Goal: Check status

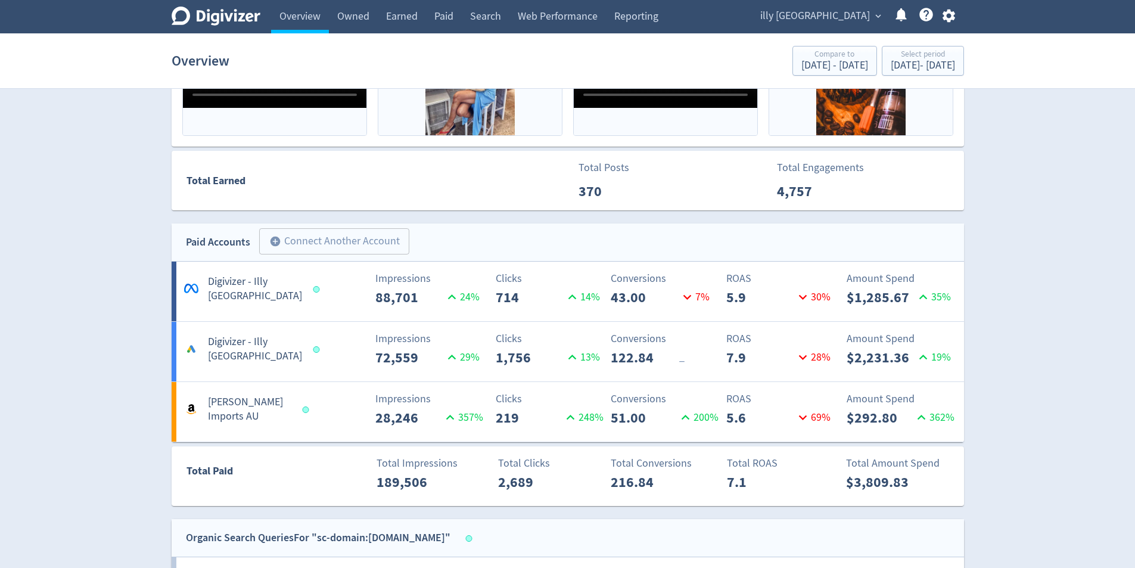
scroll to position [489, 0]
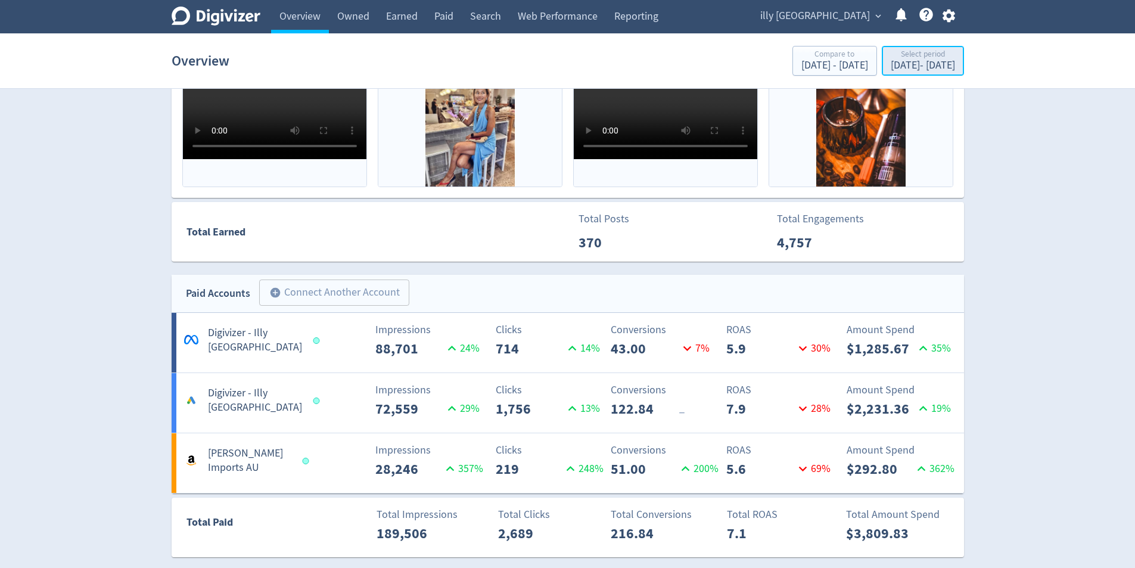
click at [930, 66] on div "[DATE] - [DATE]" at bounding box center [923, 65] width 64 height 11
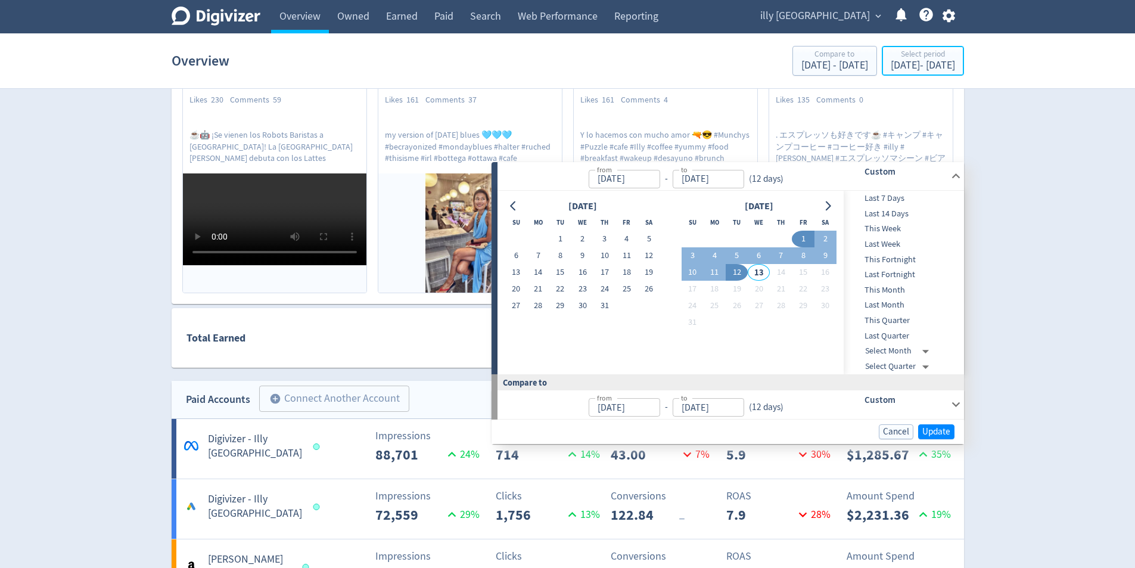
scroll to position [310, 0]
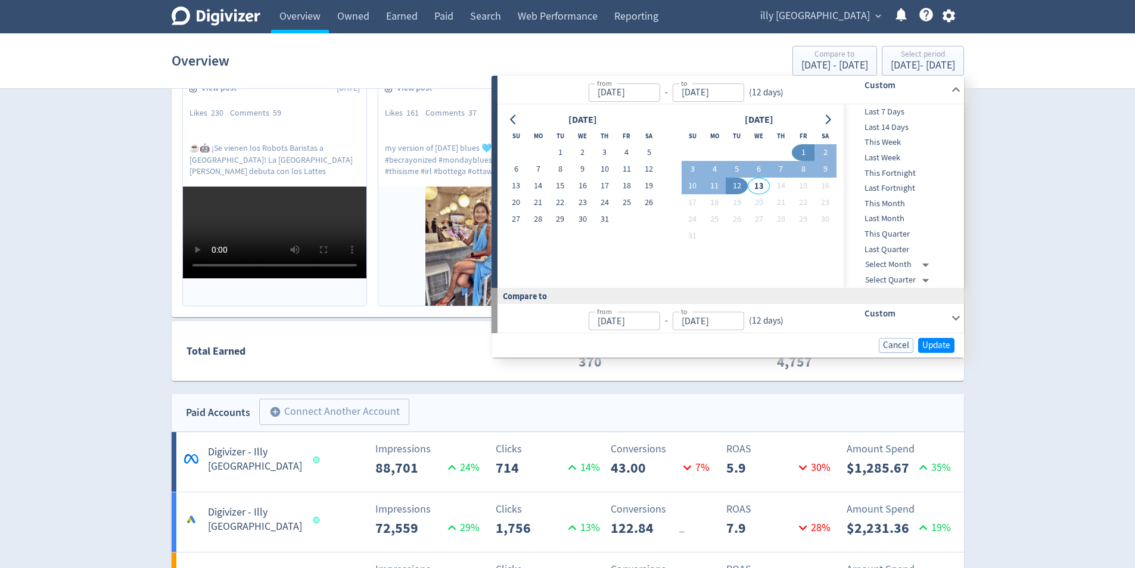
click at [808, 154] on button "1" at bounding box center [803, 152] width 22 height 17
click at [759, 171] on button "6" at bounding box center [759, 169] width 22 height 17
type input "[DATE]"
click at [936, 350] on span "Update" at bounding box center [937, 345] width 28 height 9
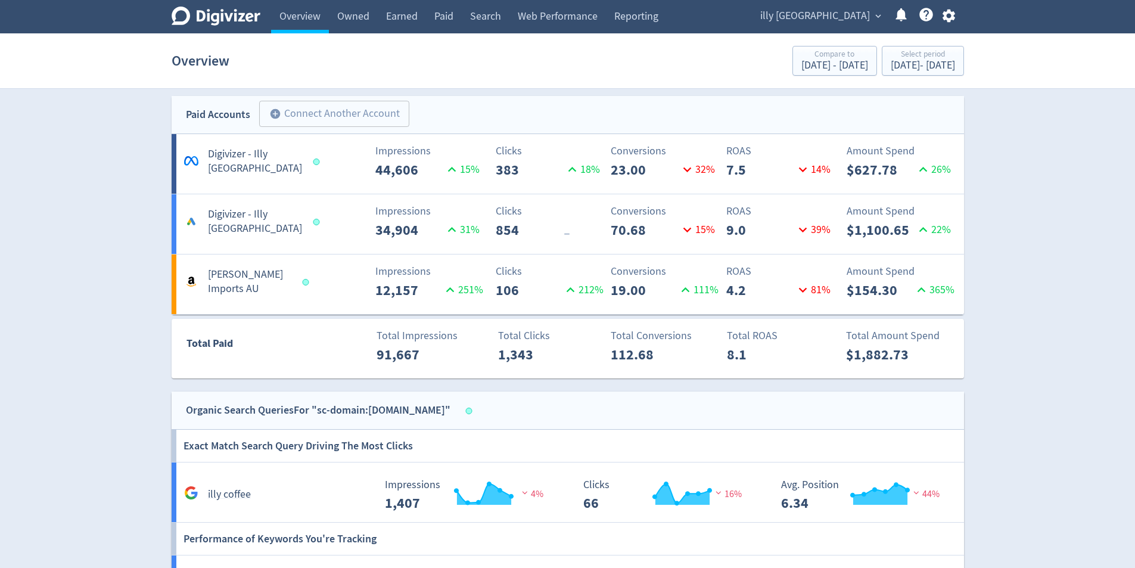
scroll to position [191, 0]
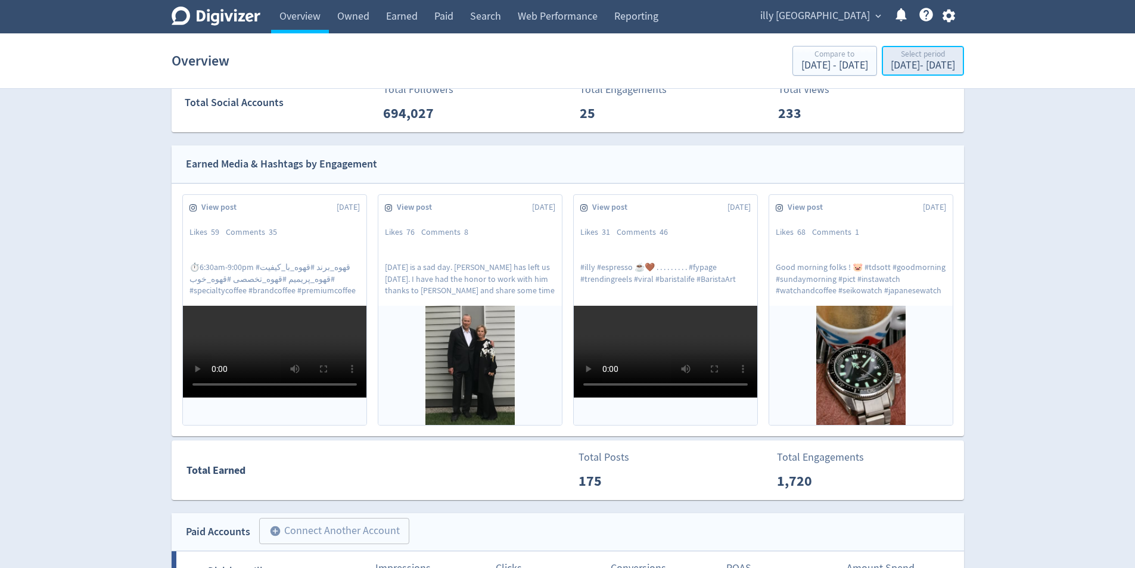
click at [932, 63] on div "[DATE] - [DATE]" at bounding box center [923, 65] width 64 height 11
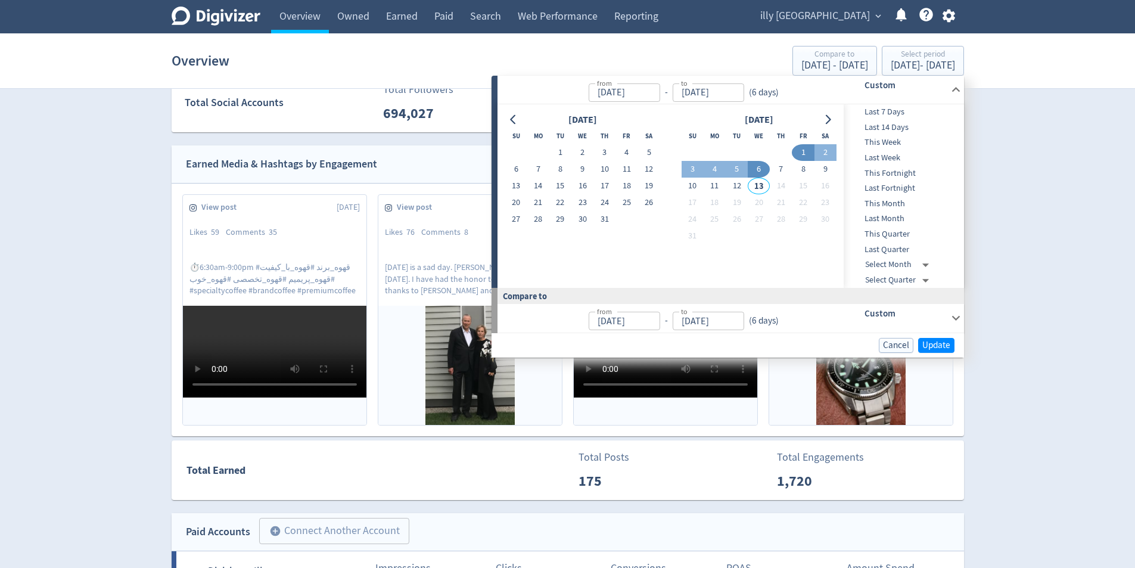
drag, startPoint x: 780, startPoint y: 173, endPoint x: 752, endPoint y: 191, distance: 34.1
click at [780, 175] on button "7" at bounding box center [781, 169] width 22 height 17
type input "[DATE]"
click at [739, 191] on button "12" at bounding box center [737, 186] width 22 height 17
type input "[DATE]"
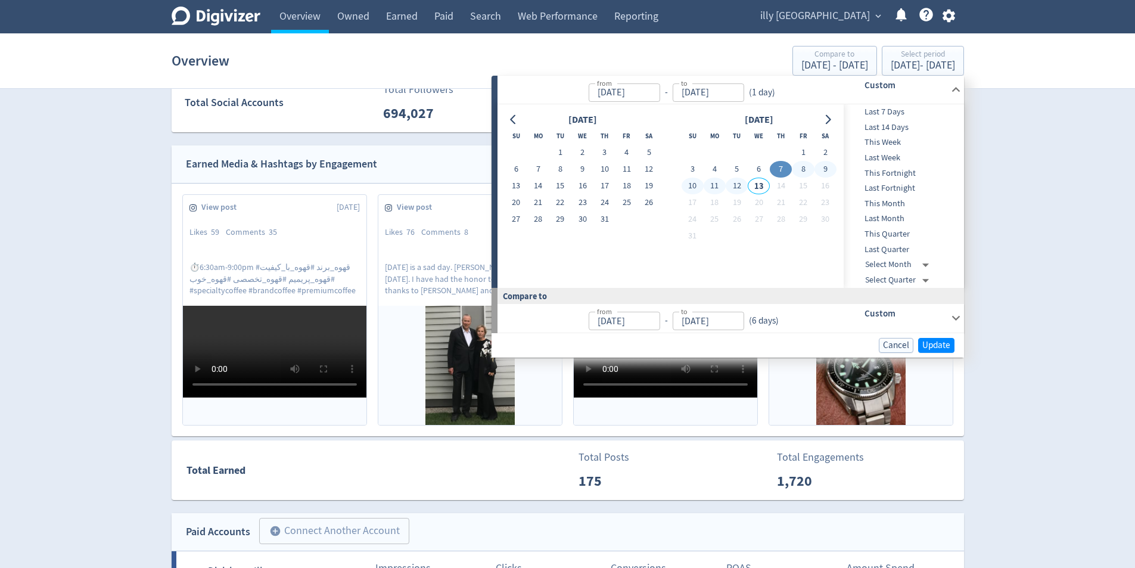
type input "[DATE]"
click at [930, 348] on span "Update" at bounding box center [937, 345] width 28 height 9
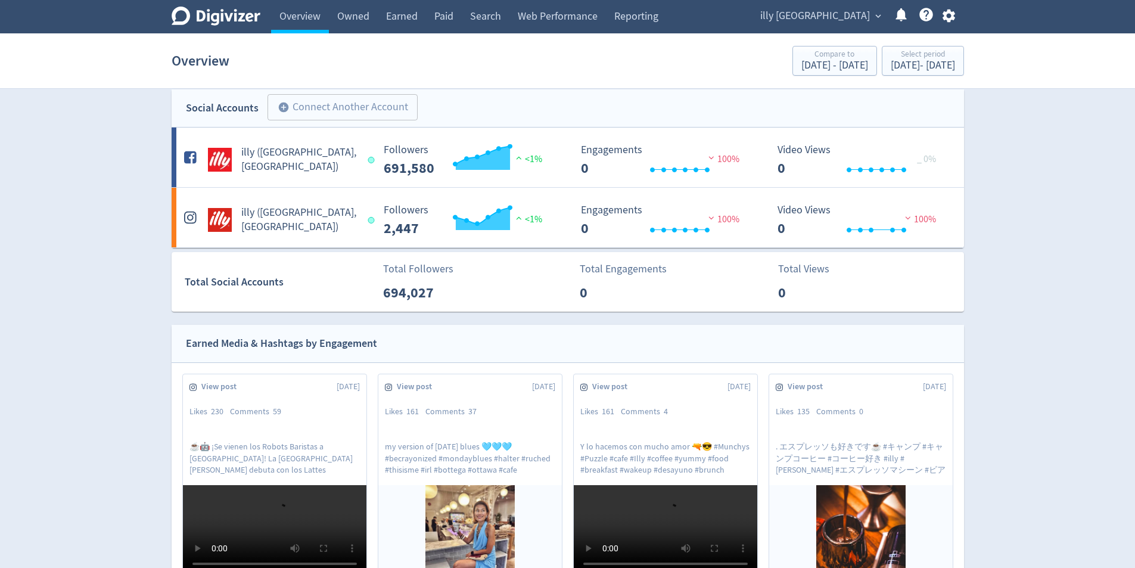
scroll to position [0, 0]
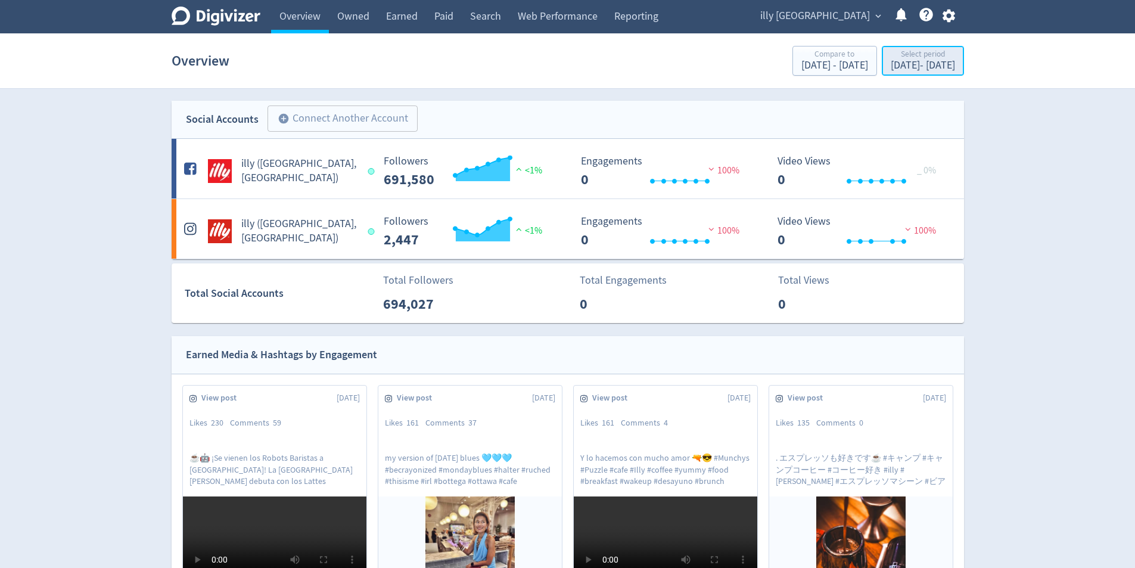
click at [921, 70] on div "[DATE] - [DATE]" at bounding box center [923, 65] width 64 height 11
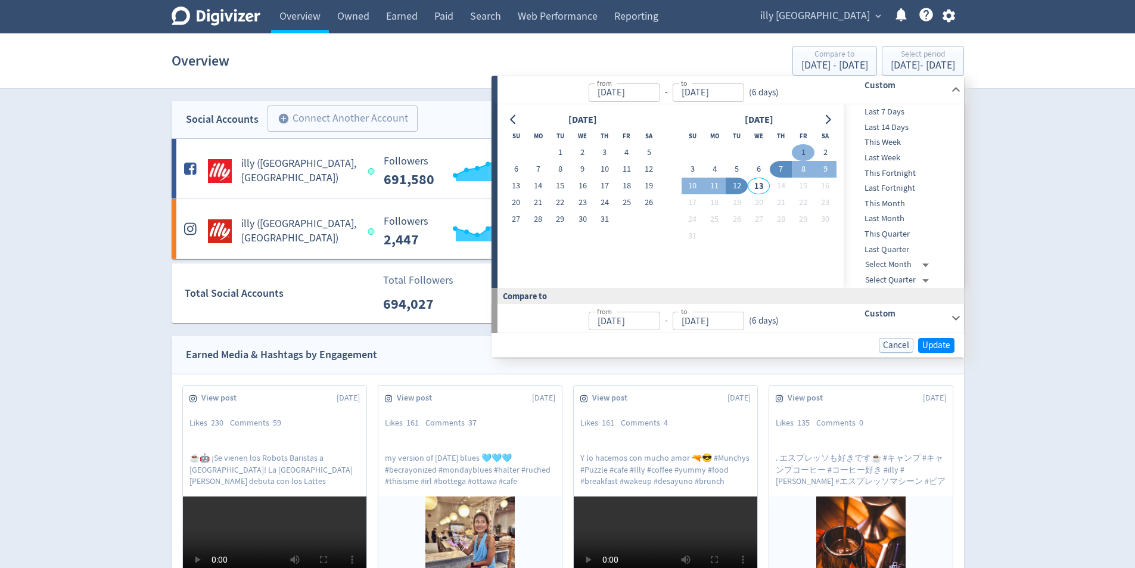
click at [806, 150] on button "1" at bounding box center [803, 152] width 22 height 17
type input "[DATE]"
click at [741, 178] on button "12" at bounding box center [737, 186] width 22 height 17
type input "[DATE]"
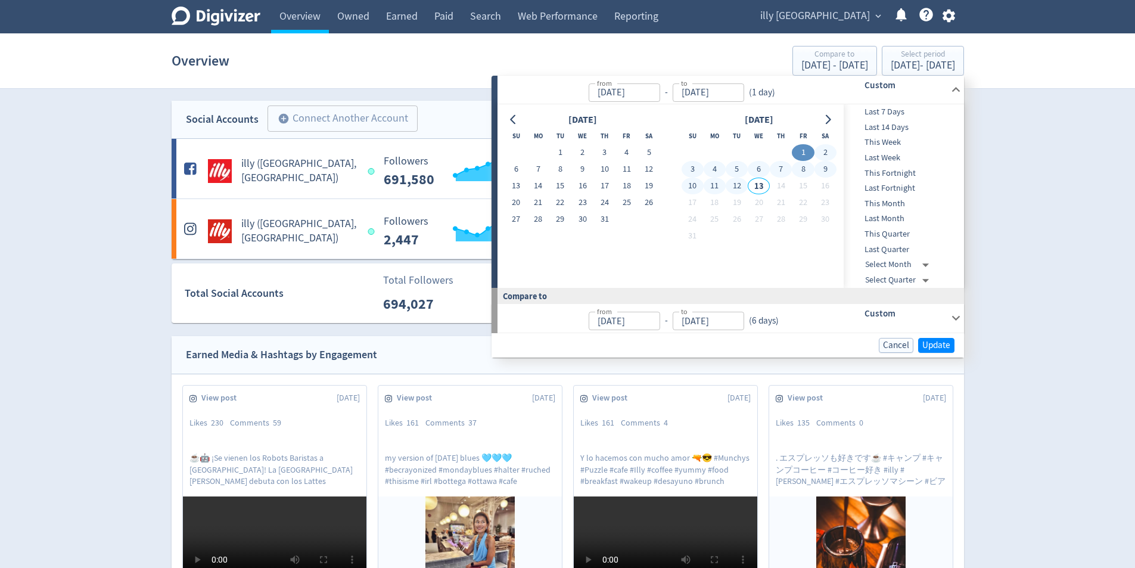
type input "[DATE]"
click at [935, 343] on span "Update" at bounding box center [937, 345] width 28 height 9
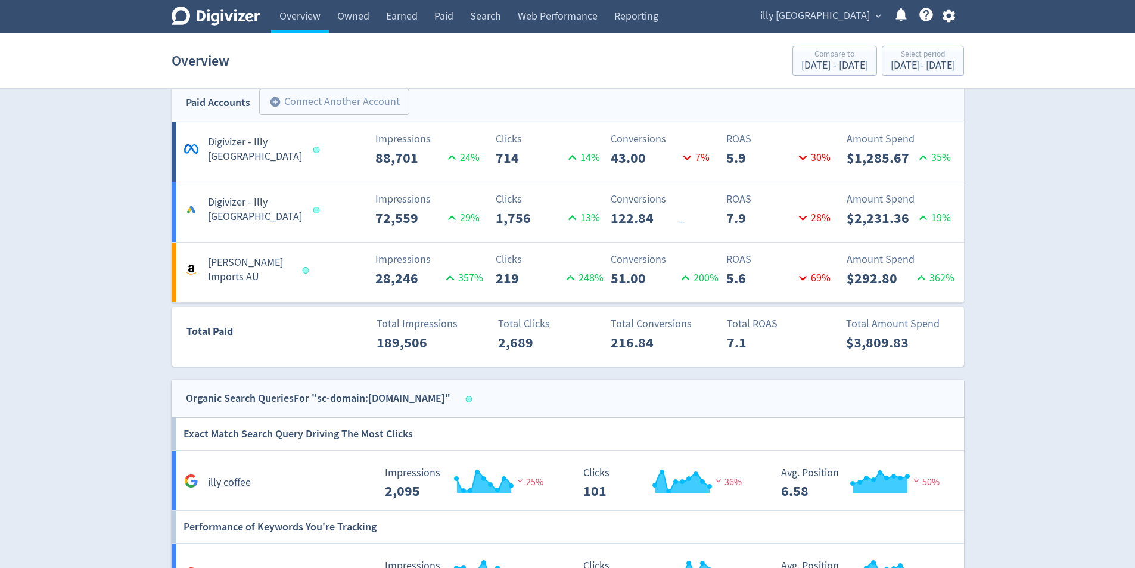
scroll to position [310, 0]
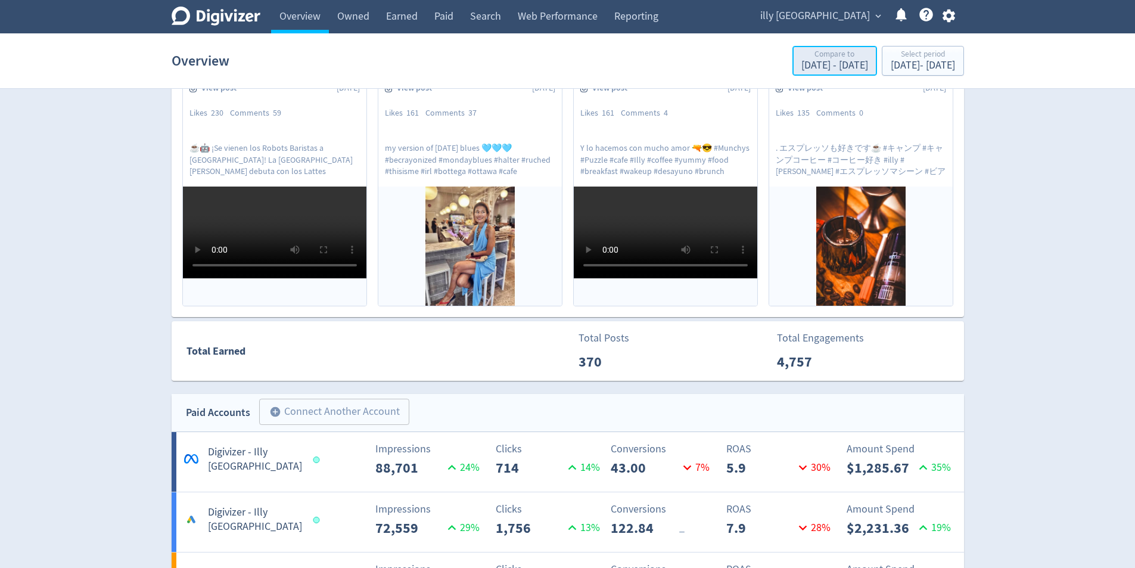
click at [802, 54] on div "Compare to" at bounding box center [835, 55] width 67 height 10
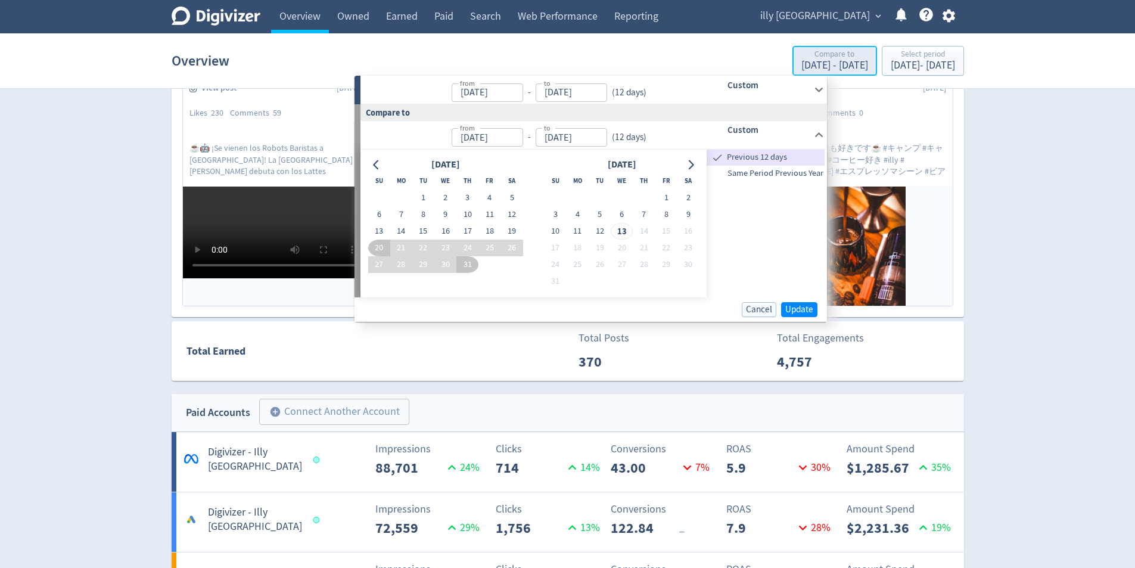
type input "[DATE]"
click at [426, 201] on button "1" at bounding box center [423, 198] width 22 height 17
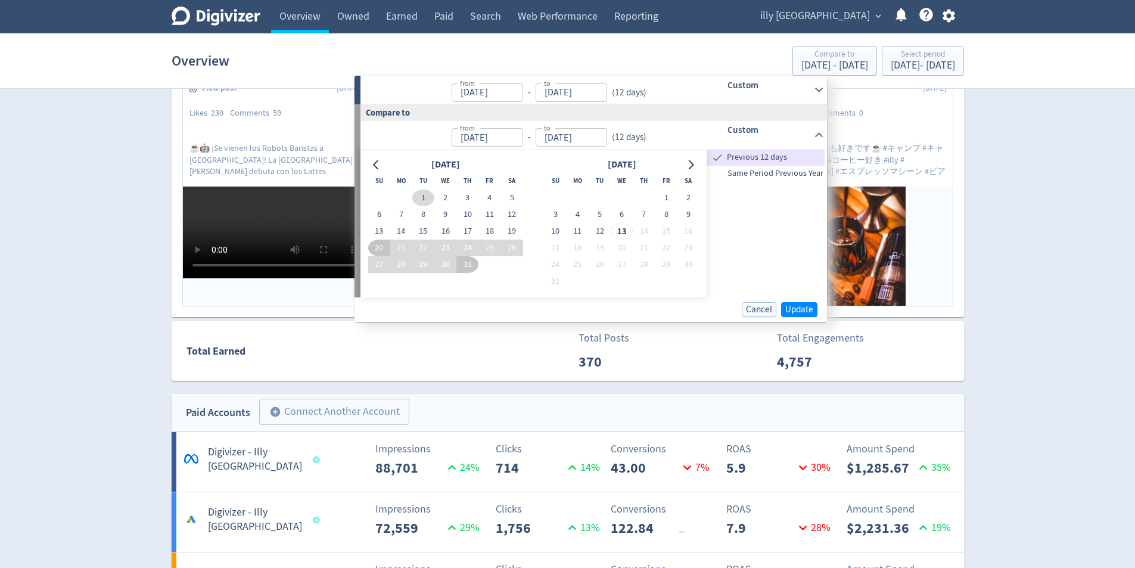
type input "[DATE]"
click at [507, 213] on button "12" at bounding box center [512, 214] width 22 height 17
type input "[DATE]"
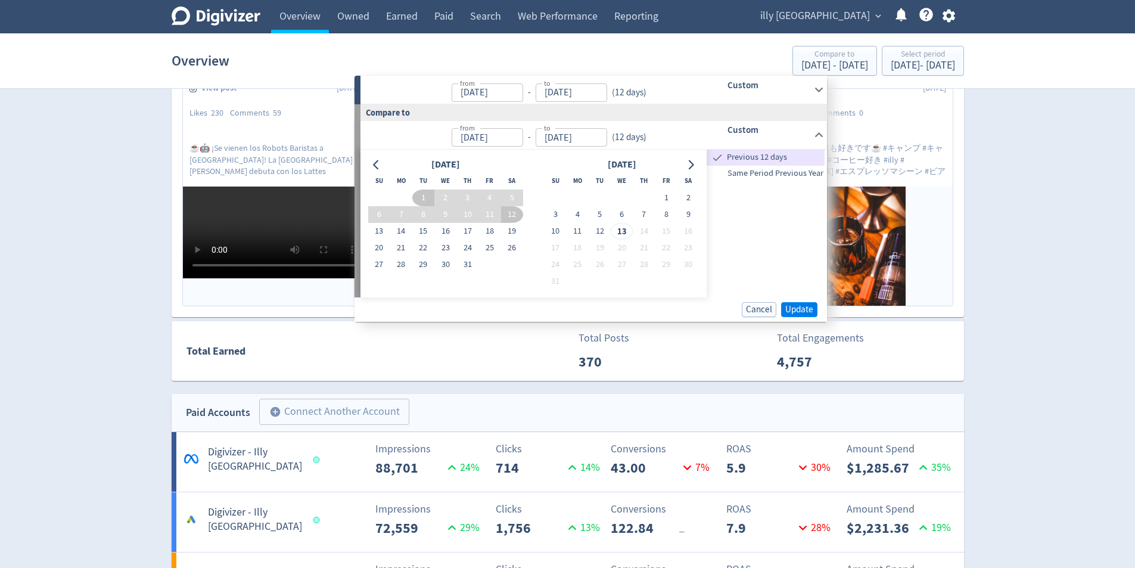
drag, startPoint x: 791, startPoint y: 300, endPoint x: 800, endPoint y: 311, distance: 13.9
click at [792, 300] on div "Cancel Update" at bounding box center [591, 309] width 473 height 24
click at [798, 307] on span "Update" at bounding box center [800, 309] width 28 height 9
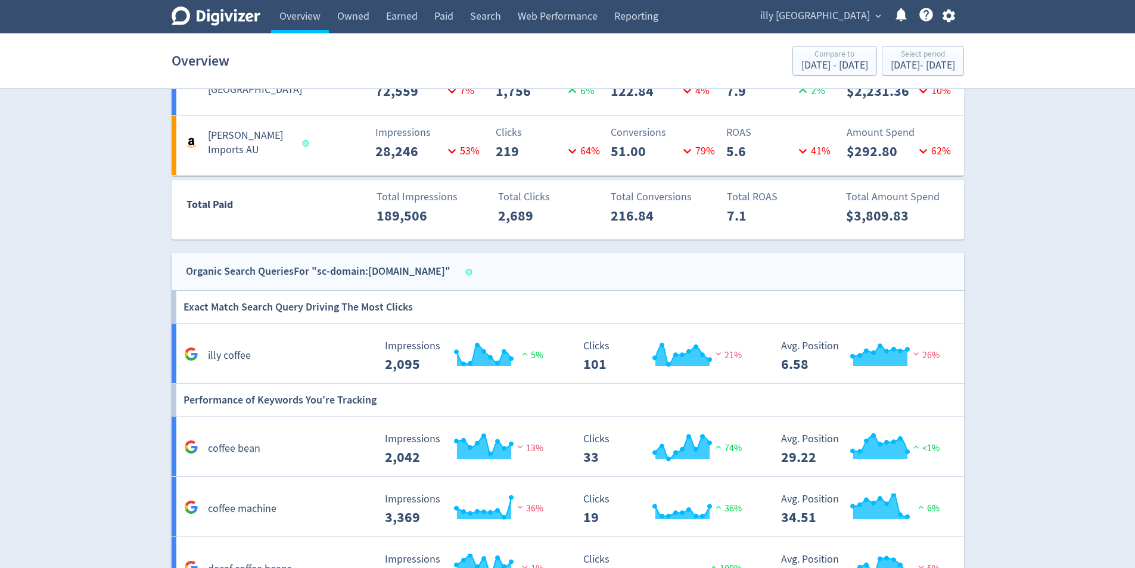
scroll to position [0, 0]
